Goal: Transaction & Acquisition: Purchase product/service

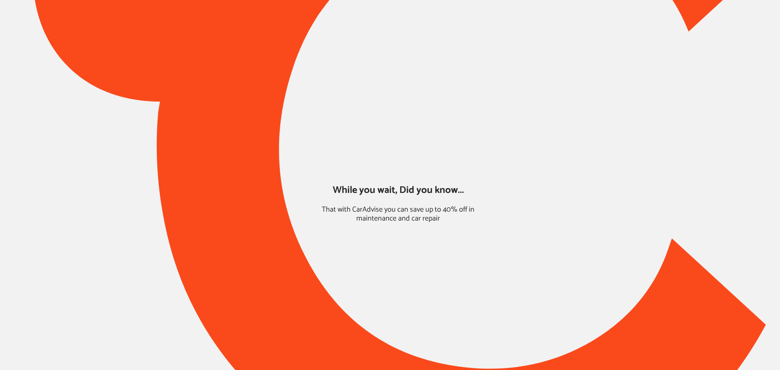
type input "*****"
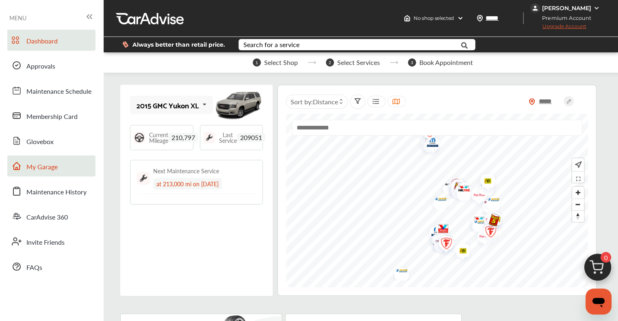
click at [55, 173] on link "My Garage" at bounding box center [51, 166] width 88 height 21
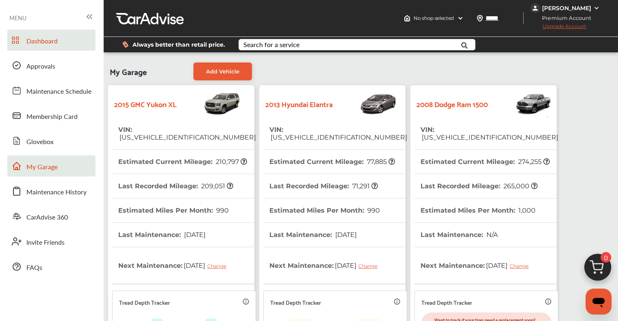
click at [52, 40] on span "Dashboard" at bounding box center [41, 41] width 31 height 11
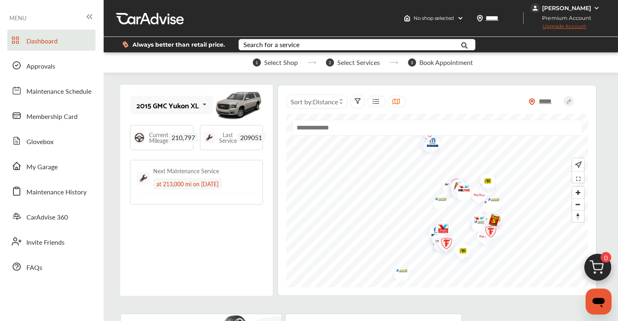
click at [592, 265] on img at bounding box center [597, 269] width 39 height 39
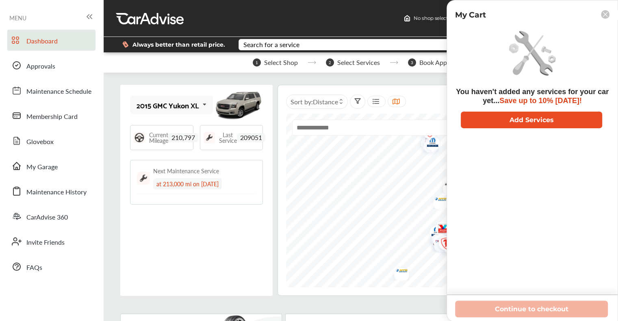
click at [519, 122] on button "Add Services" at bounding box center [531, 120] width 141 height 17
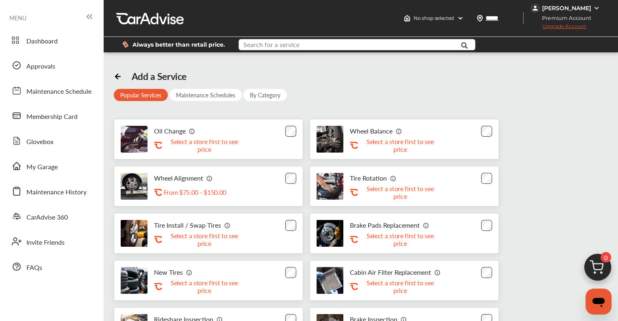
click at [383, 43] on input "text" at bounding box center [349, 45] width 221 height 13
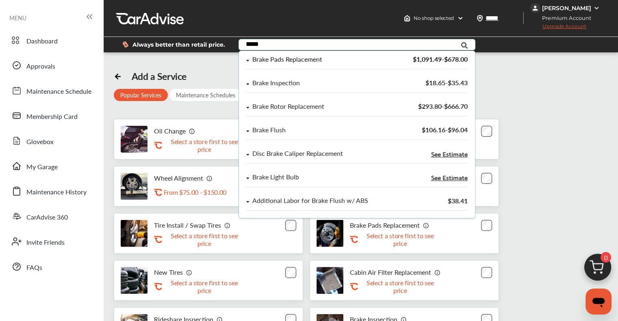
type input "*****"
click at [342, 58] on div "Brake Pads Replacement" at bounding box center [323, 59] width 155 height 7
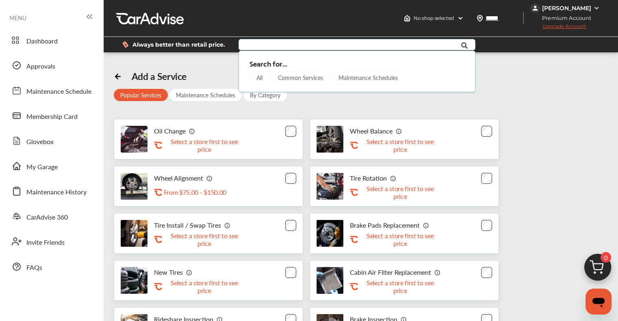
click at [268, 47] on input "text" at bounding box center [349, 45] width 221 height 13
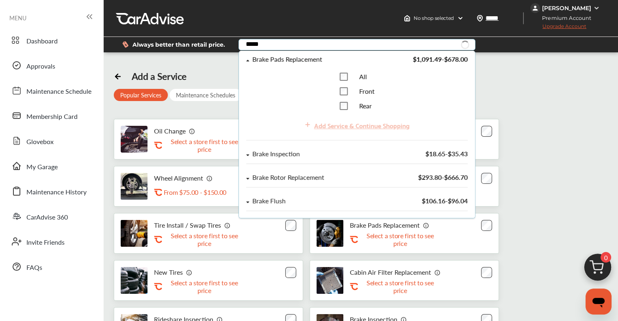
type input "*****"
click at [362, 91] on span "Front" at bounding box center [366, 90] width 15 height 9
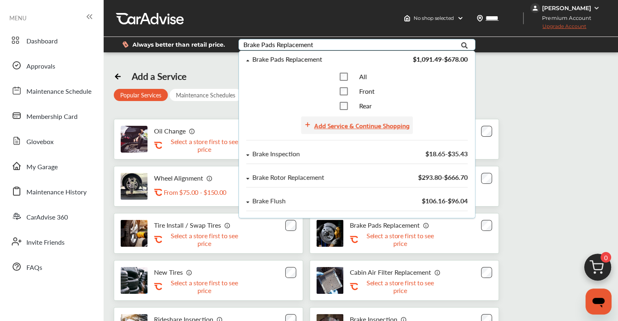
click at [369, 125] on div "Add Service & Continue Shopping" at bounding box center [361, 125] width 95 height 11
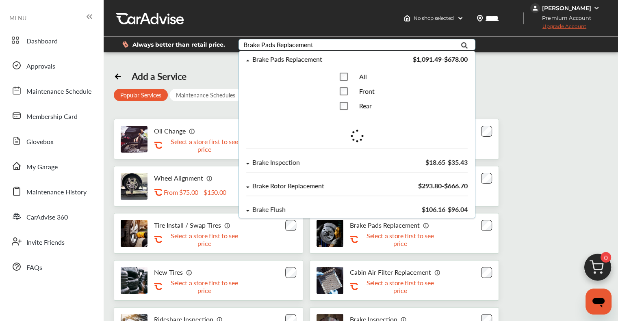
click at [422, 182] on span "$293.80 - $666.70" at bounding box center [442, 185] width 50 height 9
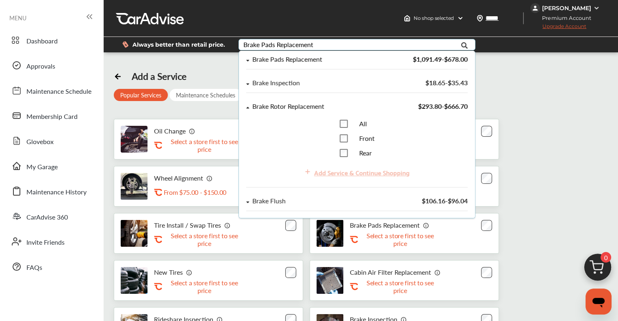
click at [365, 146] on div "All Front Rear" at bounding box center [356, 138] width 35 height 37
click at [365, 138] on span "Front" at bounding box center [366, 138] width 15 height 9
click at [363, 173] on div "Add Service & Continue Shopping" at bounding box center [361, 172] width 95 height 11
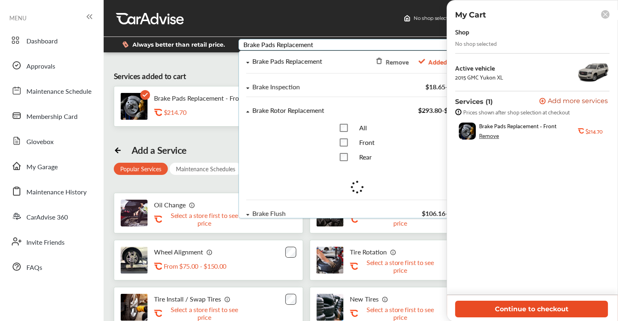
click at [564, 308] on button "Continue to checkout" at bounding box center [531, 309] width 153 height 17
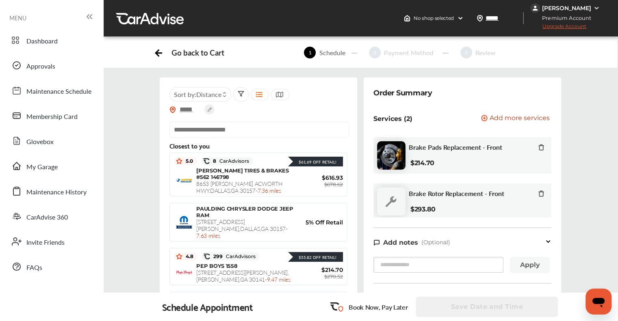
click at [239, 125] on input "text" at bounding box center [258, 130] width 179 height 16
paste input "**********"
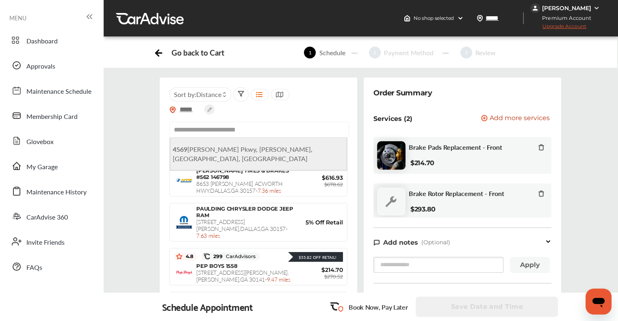
click at [246, 152] on span "[STREET_ADDRESS][PERSON_NAME][PERSON_NAME]" at bounding box center [243, 154] width 140 height 19
type input "**********"
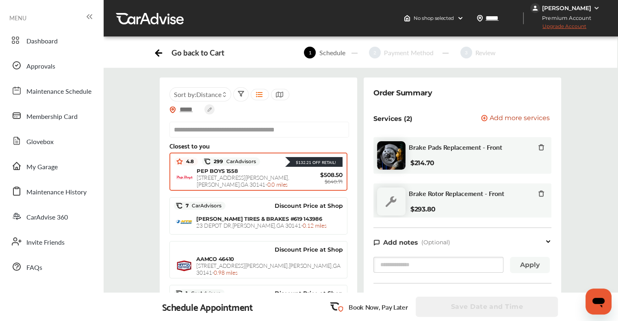
click at [251, 175] on span "[STREET_ADDRESS][PERSON_NAME][PERSON_NAME] - 0.0 miles" at bounding box center [243, 180] width 93 height 15
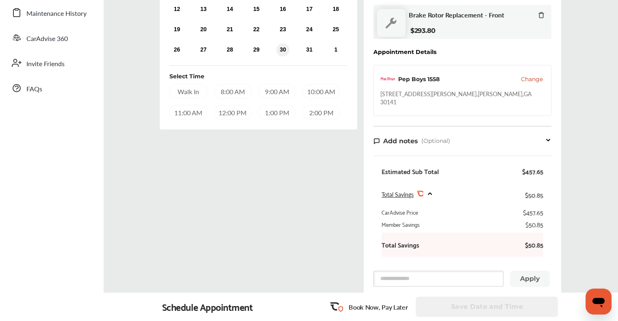
scroll to position [19, 0]
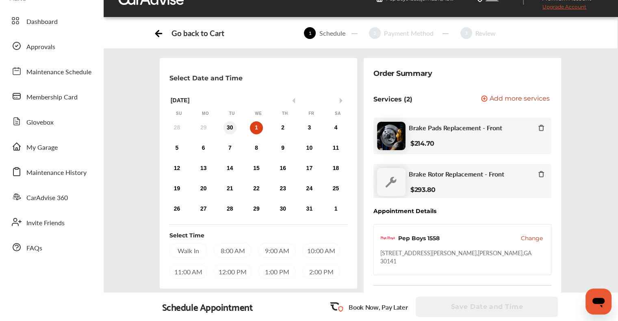
click at [232, 130] on div "30" at bounding box center [229, 127] width 13 height 13
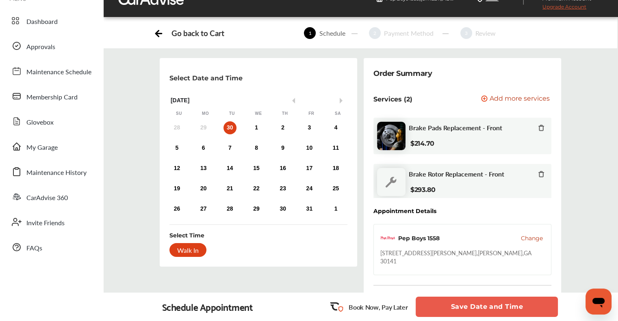
click at [195, 249] on div "Walk In" at bounding box center [187, 250] width 37 height 14
click at [479, 309] on button "Save Date and Time" at bounding box center [486, 307] width 142 height 20
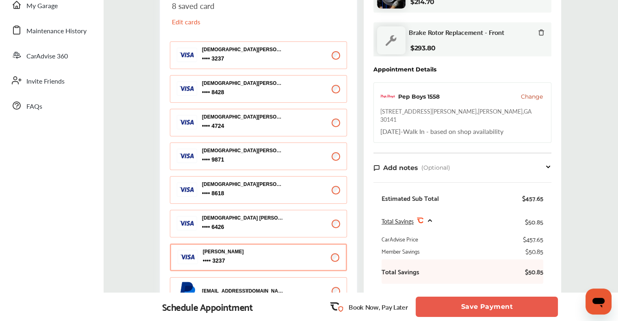
scroll to position [162, 0]
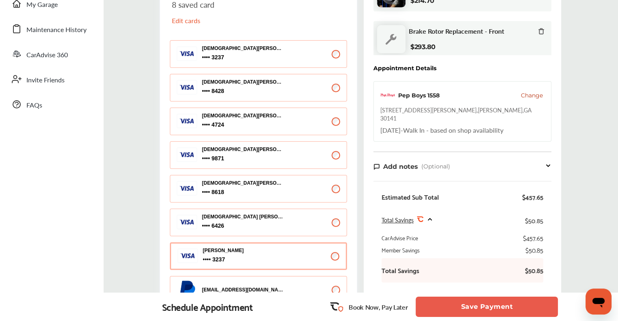
click at [477, 312] on button "Save Payment" at bounding box center [486, 307] width 142 height 20
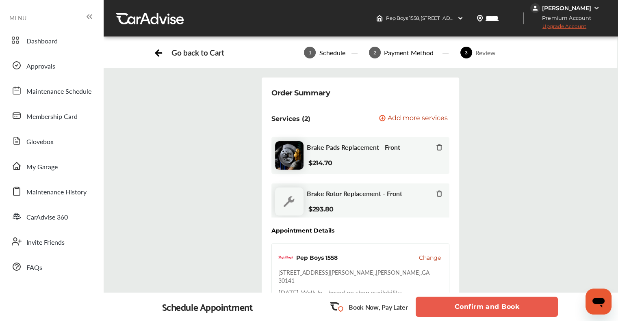
click at [473, 310] on button "Confirm and Book" at bounding box center [486, 307] width 142 height 20
